Goal: Transaction & Acquisition: Purchase product/service

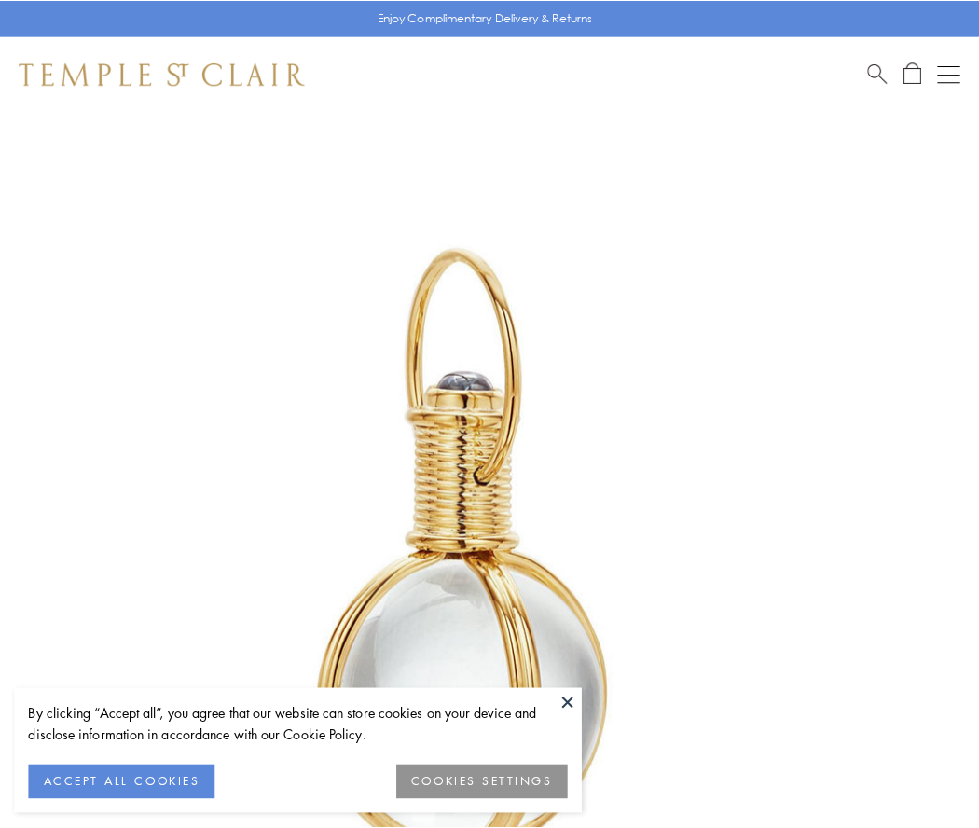
scroll to position [487, 0]
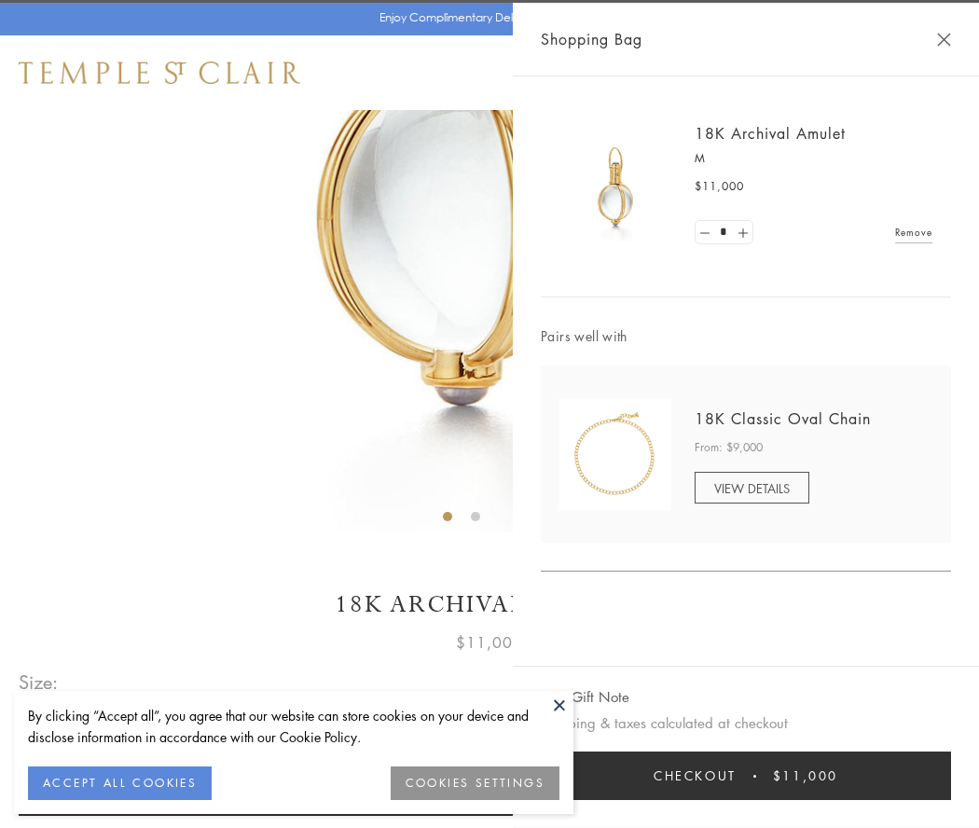
click at [746, 775] on button "Checkout $11,000" at bounding box center [746, 775] width 410 height 48
